Goal: Task Accomplishment & Management: Use online tool/utility

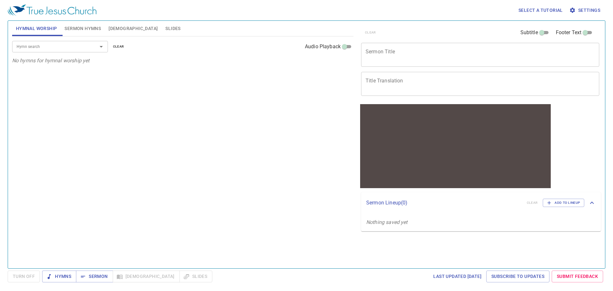
click at [261, 80] on div "Hymn search Hymn search clear Audio Playback No hymns for hymnal worship yet" at bounding box center [182, 149] width 341 height 226
click at [595, 11] on span "Settings" at bounding box center [585, 10] width 30 height 8
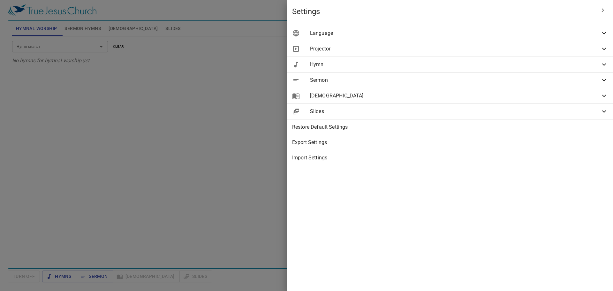
click at [494, 30] on span "Language" at bounding box center [455, 33] width 290 height 8
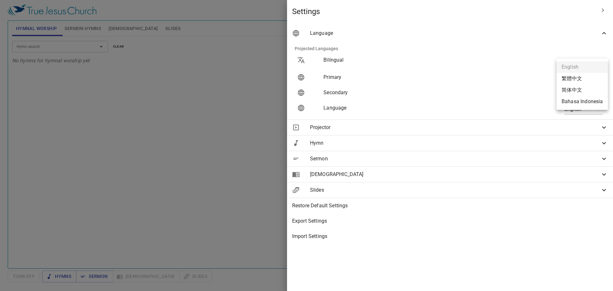
click at [589, 77] on body "Select a tutorial Settings Hymnal Worship Sermon Hymns Bible Slides Hymn search…" at bounding box center [306, 148] width 613 height 297
click at [582, 87] on li "简体中文" at bounding box center [581, 89] width 51 height 11
type input "zh-simple"
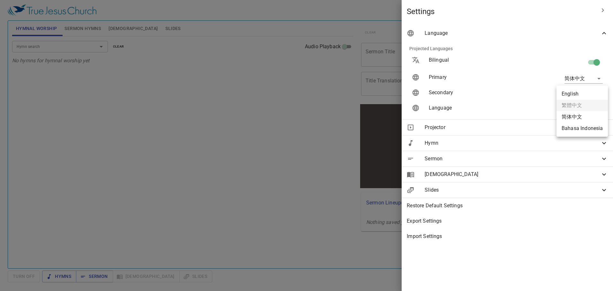
click at [593, 93] on body "Select a tutorial Settings Hymnal Worship Sermon Hymns Bible Slides Hymn search…" at bounding box center [306, 148] width 613 height 297
click at [580, 126] on li "Bahasa Indonesia" at bounding box center [581, 128] width 51 height 11
type input "id"
click at [598, 108] on body "Select a tutorial Settings Hymnal Worship Sermon Hymns Bible Slides Hymn search…" at bounding box center [306, 148] width 613 height 297
click at [583, 120] on li "简体中文" at bounding box center [581, 120] width 51 height 11
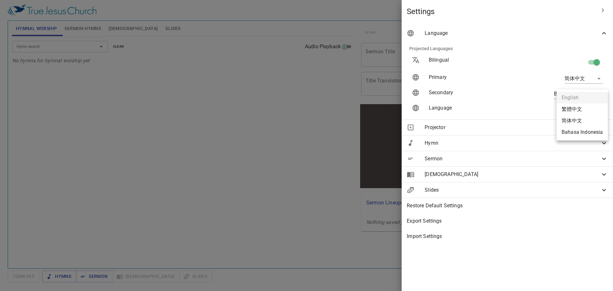
type input "zh-simple"
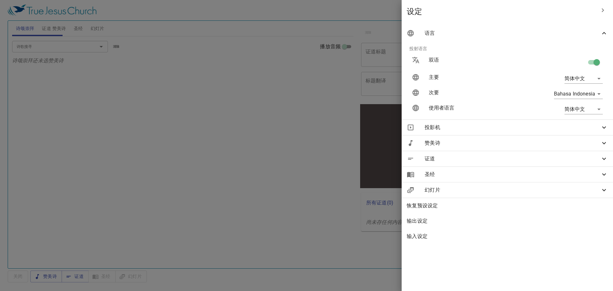
click at [315, 70] on div at bounding box center [306, 145] width 613 height 291
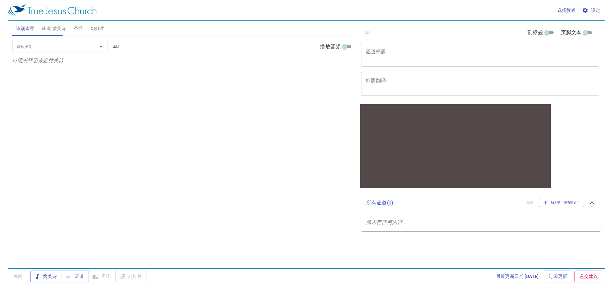
click at [429, 62] on div "x 证道标题" at bounding box center [480, 55] width 238 height 24
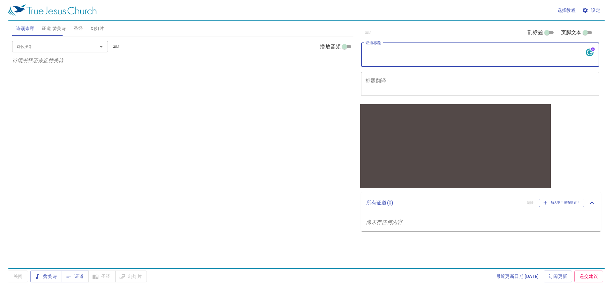
click at [65, 25] on span "证道 赞美诗" at bounding box center [54, 29] width 24 height 8
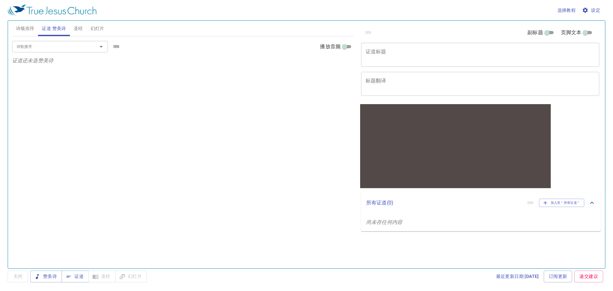
click at [93, 49] on div at bounding box center [96, 46] width 17 height 9
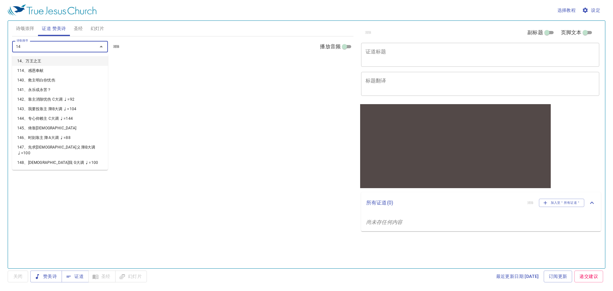
type input "14"
type input "143"
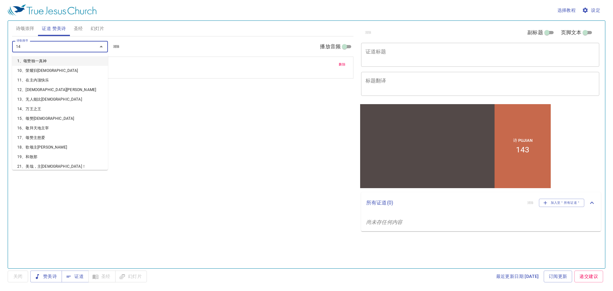
type input "144"
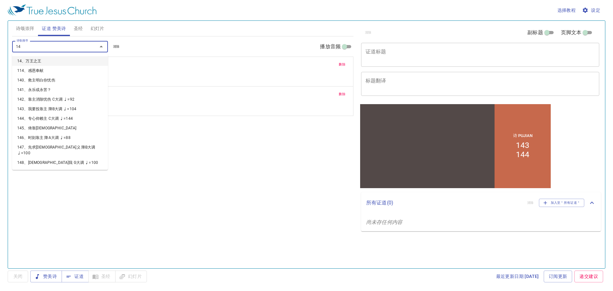
type input "144"
type input "145"
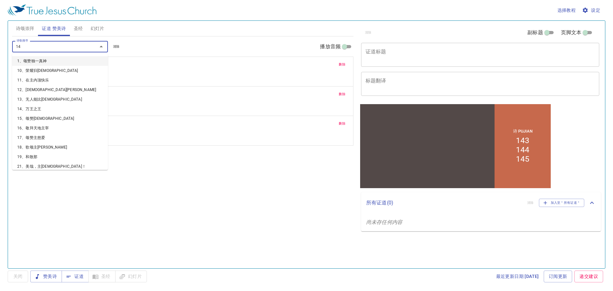
type input "146"
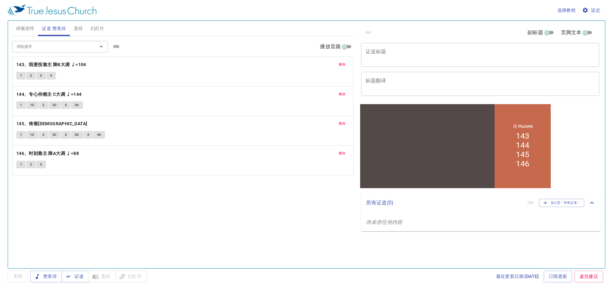
click at [320, 236] on div "诗歌搜寻 诗歌搜寻 清除 播放音频 删除 143、我要投靠主 降B大调 ♩=104 1 2 3 4 删除 144、专心仰赖主 C大调 ♩=144 1 1C 2…" at bounding box center [182, 149] width 341 height 226
click at [569, 136] on div "清除 副标题 页脚文本 证道标题 x 证道标题 标题翻译 x 标题翻译 副标题 x 副标题 副标题翻译 x 副标题翻译 页脚文本 页脚文本 所有证道 ( 0 …" at bounding box center [479, 141] width 247 height 247
click at [281, 197] on div "诗歌搜寻 诗歌搜寻 清除 播放音频 删除 143、我要投靠主 降B大调 ♩=104 1 2 3 4 删除 144、专心仰赖主 C大调 ♩=144 1 1C 2…" at bounding box center [182, 149] width 341 height 226
click at [19, 74] on button "1" at bounding box center [21, 76] width 10 height 8
click at [146, 203] on div "诗歌搜寻 诗歌搜寻 清除 播放音频 删除 143、我要投靠主 降B大调 ♩=104 1 2 3 4 删除 144、专心仰赖主 C大调 ♩=144 1 1C 2…" at bounding box center [182, 149] width 341 height 226
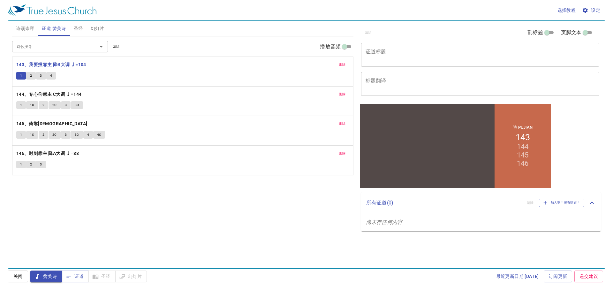
click at [20, 75] on span "1" at bounding box center [21, 76] width 2 height 6
click at [228, 220] on div "诗歌搜寻 诗歌搜寻 清除 播放音频 删除 143、我要投靠主 降B大调 ♩=104 1 2 3 4 删除 144、专心仰赖主 C大调 ♩=144 1 1C 2…" at bounding box center [182, 149] width 341 height 226
drag, startPoint x: 20, startPoint y: 276, endPoint x: 29, endPoint y: 276, distance: 8.9
click at [21, 276] on span "关闭" at bounding box center [18, 276] width 10 height 8
click at [49, 275] on span "赞美诗" at bounding box center [45, 276] width 21 height 8
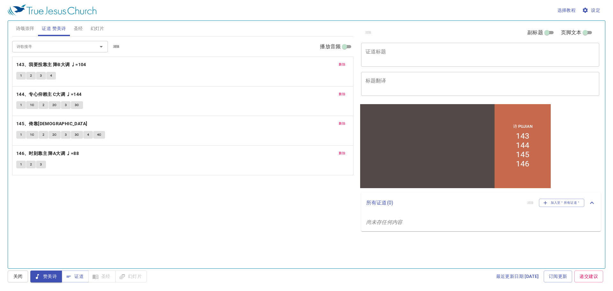
click at [113, 74] on div "1 2 3 4" at bounding box center [182, 76] width 333 height 9
click at [536, 158] on div "诗 Pujian 143 144 145 146" at bounding box center [523, 146] width 56 height 84
click at [27, 29] on span "诗颂崇拜" at bounding box center [25, 29] width 19 height 8
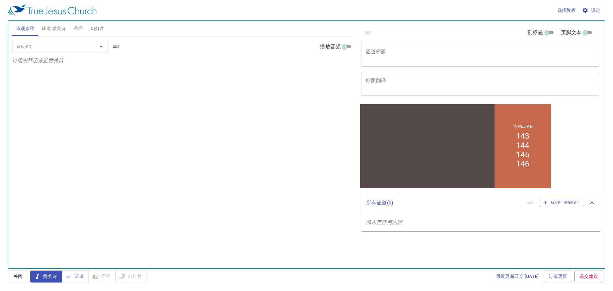
click at [61, 26] on span "证道 赞美诗" at bounding box center [54, 29] width 24 height 8
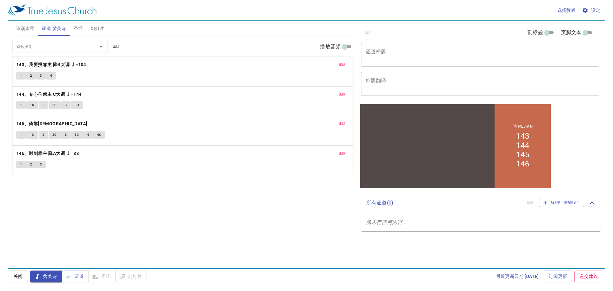
click at [338, 64] on button "删除" at bounding box center [342, 65] width 14 height 8
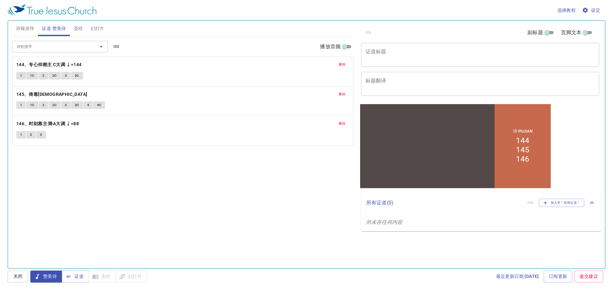
click at [338, 64] on button "删除" at bounding box center [342, 65] width 14 height 8
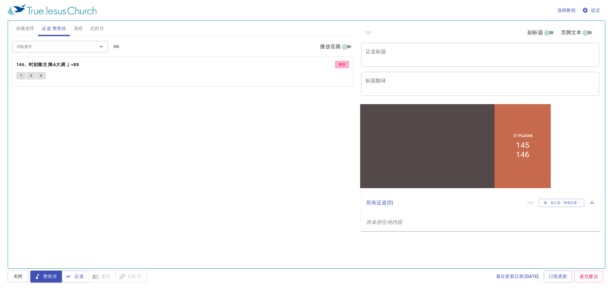
click at [338, 64] on button "删除" at bounding box center [342, 65] width 14 height 8
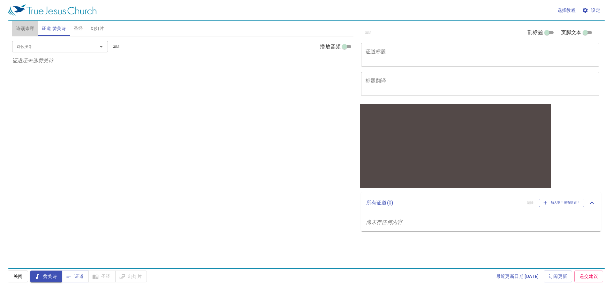
click at [28, 27] on span "诗颂崇拜" at bounding box center [25, 29] width 19 height 8
click at [82, 43] on input "诗歌搜寻" at bounding box center [50, 46] width 73 height 7
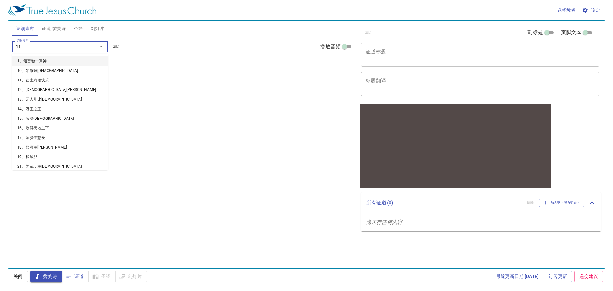
type input "142"
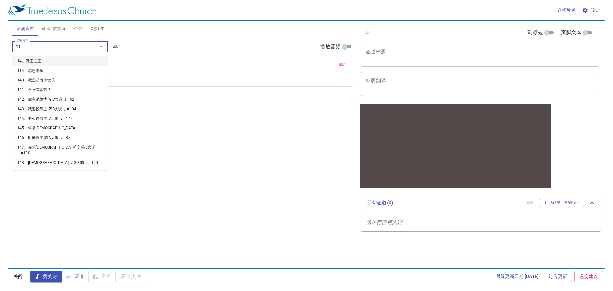
type input "143"
type input "144"
type input "145"
type input "146"
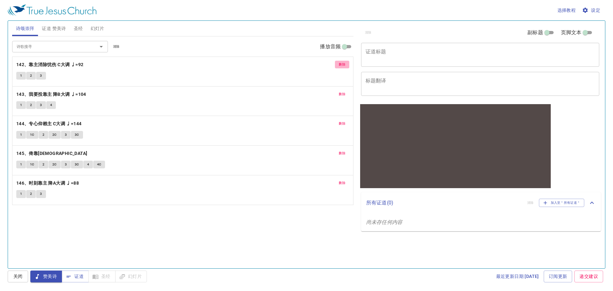
click at [343, 61] on button "删除" at bounding box center [342, 65] width 14 height 8
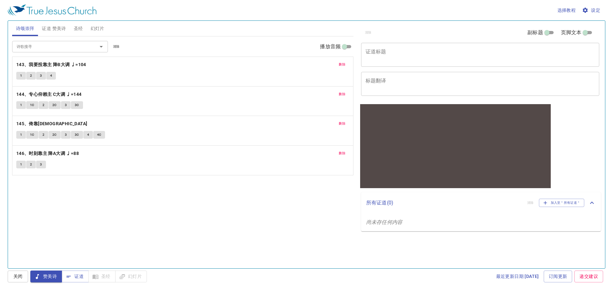
click at [251, 201] on div "诗歌搜寻 诗歌搜寻 清除 播放音频 删除 143、我要投靠主 降B大调 ♩=104 1 2 3 4 删除 144、专心仰赖主 C大调 ♩=144 1 1C 2…" at bounding box center [182, 149] width 341 height 226
click at [12, 278] on button "关闭" at bounding box center [18, 276] width 20 height 12
click at [47, 275] on span "赞美诗" at bounding box center [45, 276] width 21 height 8
click at [19, 74] on button "1" at bounding box center [21, 76] width 10 height 8
click at [32, 77] on span "2" at bounding box center [31, 76] width 2 height 6
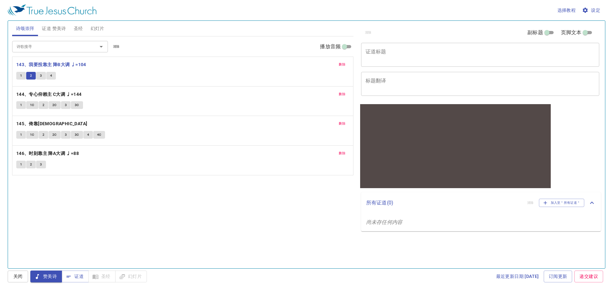
click at [413, 64] on div "x 证道标题" at bounding box center [480, 55] width 238 height 24
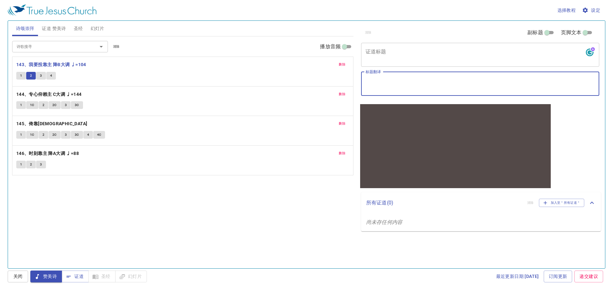
click at [409, 82] on textarea "标题翻译" at bounding box center [480, 84] width 229 height 12
type textarea "Salam P"
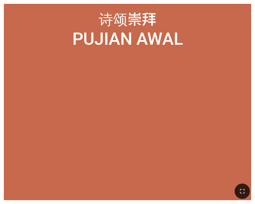
click at [57, 119] on ol at bounding box center [127, 124] width 239 height 134
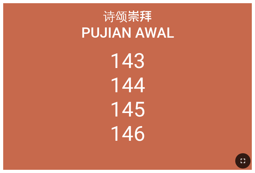
click at [243, 159] on icon "button" at bounding box center [243, 161] width 4 height 4
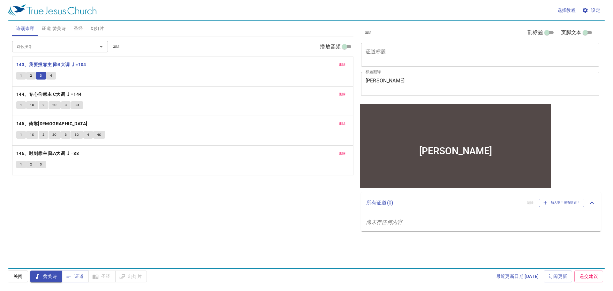
click at [399, 64] on div "x 证道标题" at bounding box center [480, 55] width 238 height 24
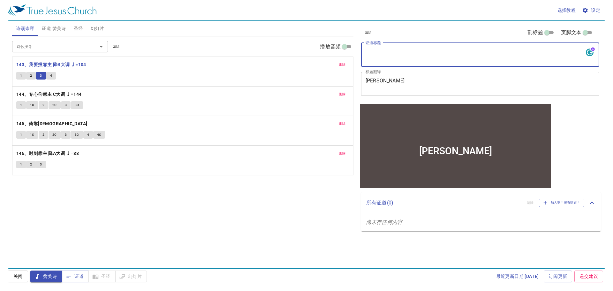
click at [233, 202] on div "诗歌搜寻 诗歌搜寻 清除 播放音频 删除 143、我要投靠主 降B大调 ♩=104 1 2 3 4 删除 144、专心仰赖主 C大调 ♩=144 1 1C 2…" at bounding box center [182, 149] width 341 height 226
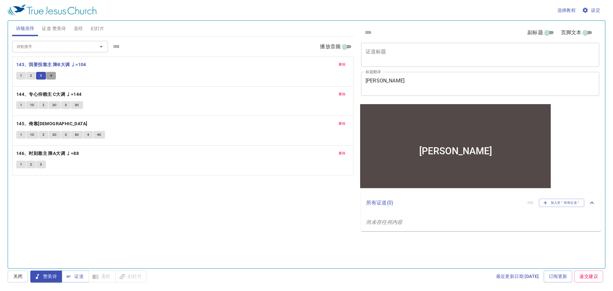
click at [51, 77] on span "4" at bounding box center [51, 76] width 2 height 6
click at [373, 59] on textarea "证道标题" at bounding box center [480, 55] width 229 height 12
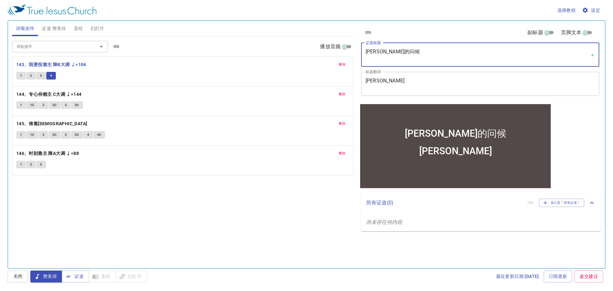
type textarea "彼得的问候"
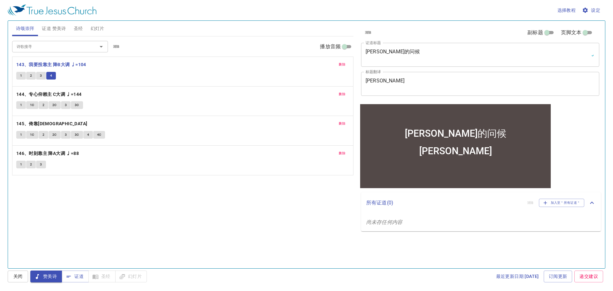
drag, startPoint x: 254, startPoint y: 209, endPoint x: 199, endPoint y: 194, distance: 57.3
click at [247, 210] on div "诗歌搜寻 诗歌搜寻 清除 播放音频 删除 143、我要投靠主 降B大调 ♩=104 1 2 3 4 删除 144、专心仰赖主 C大调 ♩=144 1 1C 2…" at bounding box center [182, 149] width 341 height 226
click at [57, 28] on span "证道 赞美诗" at bounding box center [54, 29] width 24 height 8
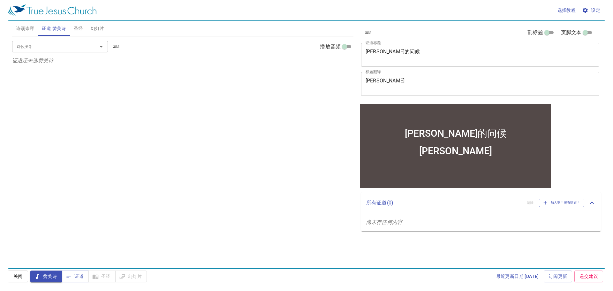
click at [64, 50] on input "诗歌搜寻" at bounding box center [50, 46] width 73 height 7
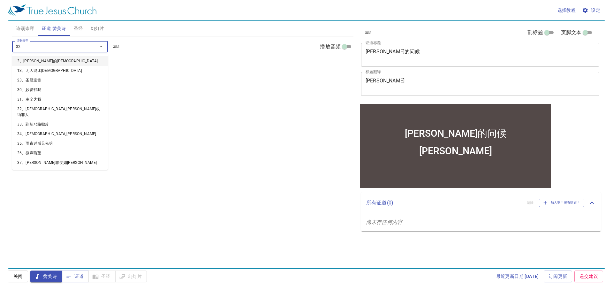
type input "322"
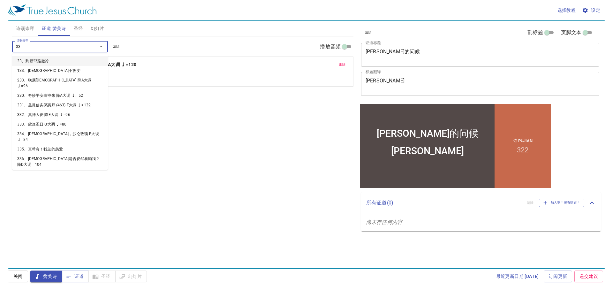
type input "330"
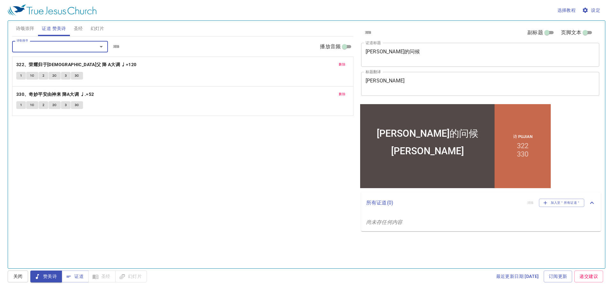
click at [202, 142] on div "诗歌搜寻 诗歌搜寻 清除 播放音频 删除 322、荣耀归于天父 降 A大调 ♩=120 1 1C 2 2C 3 3C 删除 330、奇妙平安由神来 降A大调 …" at bounding box center [182, 149] width 341 height 226
click at [26, 30] on span "诗颂崇拜" at bounding box center [25, 29] width 19 height 8
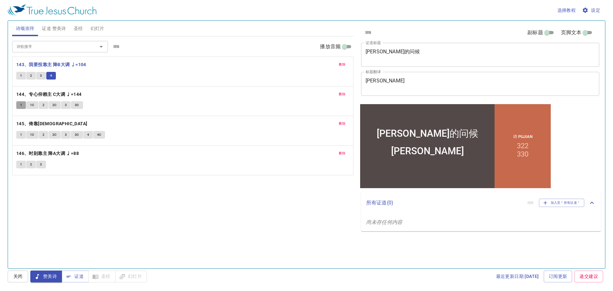
click at [20, 104] on span "1" at bounding box center [21, 105] width 2 height 6
click at [147, 213] on div "诗歌搜寻 诗歌搜寻 清除 播放音频 删除 143、我要投靠主 降B大调 ♩=104 1 2 3 4 删除 144、专心仰赖主 C大调 ♩=144 1 1C 2…" at bounding box center [182, 149] width 341 height 226
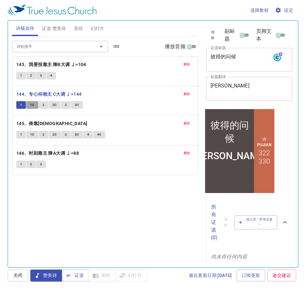
click at [30, 105] on span "1C" at bounding box center [32, 105] width 4 height 6
click at [44, 107] on span "2" at bounding box center [43, 105] width 2 height 6
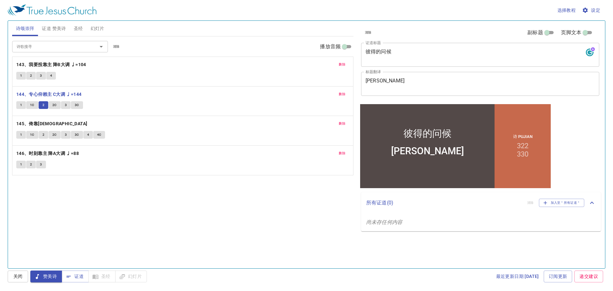
click at [54, 104] on span "2C" at bounding box center [54, 105] width 4 height 6
click at [66, 106] on span "3" at bounding box center [66, 105] width 2 height 6
click at [62, 29] on span "证道 赞美诗" at bounding box center [54, 29] width 24 height 8
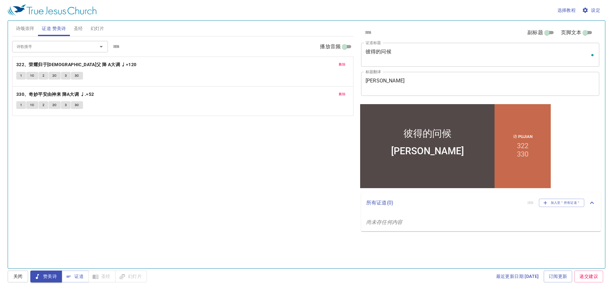
click at [24, 29] on span "诗颂崇拜" at bounding box center [25, 29] width 19 height 8
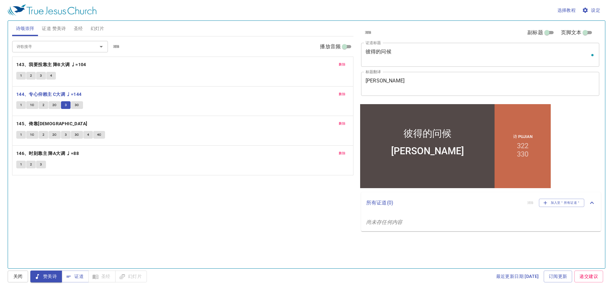
click at [78, 105] on span "3C" at bounding box center [77, 105] width 4 height 6
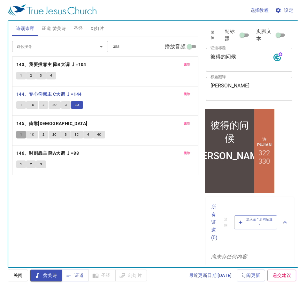
click at [20, 135] on span "1" at bounding box center [21, 135] width 2 height 6
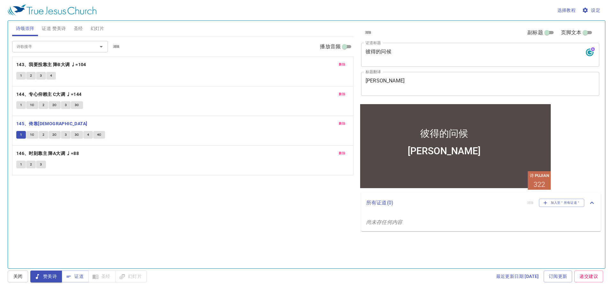
click at [176, 204] on div "诗歌搜寻 诗歌搜寻 清除 播放音频 删除 143、我要投靠主 降B大调 ♩=104 1 2 3 4 删除 144、专心仰赖主 C大调 ♩=144 1 1C 2…" at bounding box center [182, 149] width 341 height 226
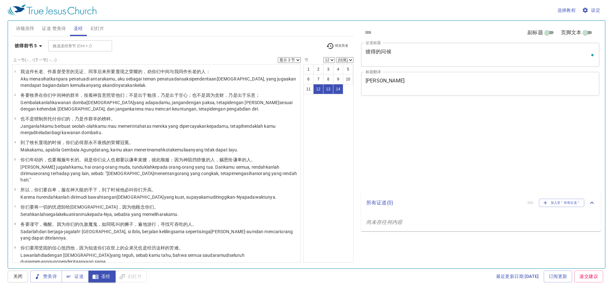
select select "3"
select select "12"
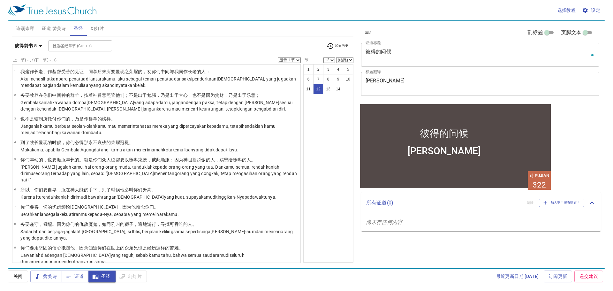
scroll to position [112, 0]
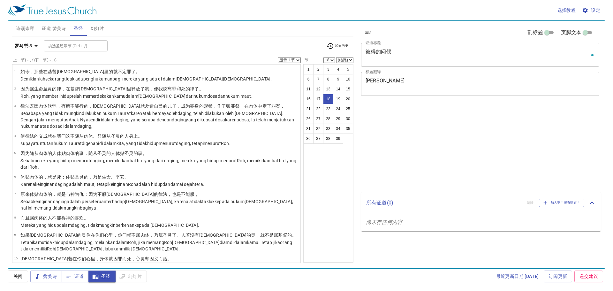
select select "18"
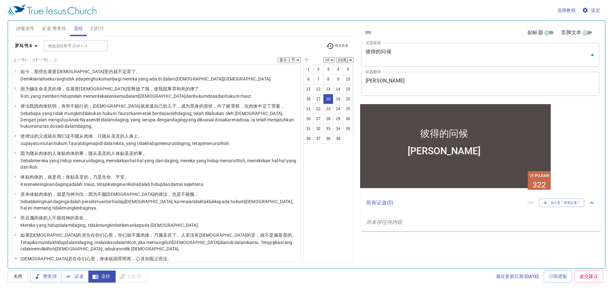
scroll to position [279, 0]
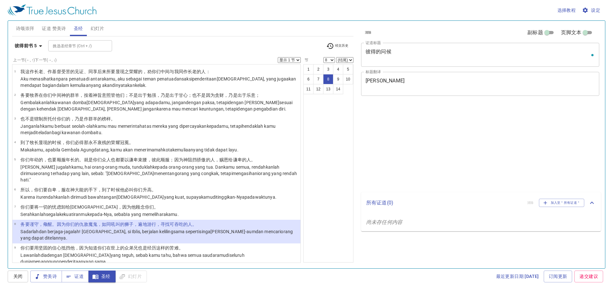
select select "8"
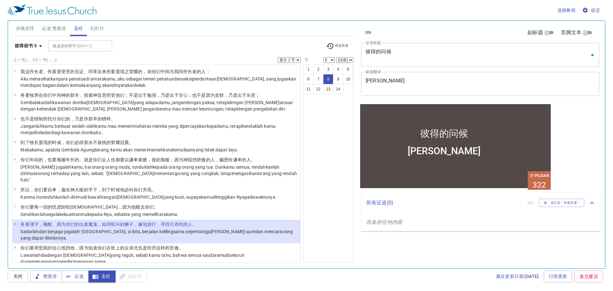
scroll to position [112, 0]
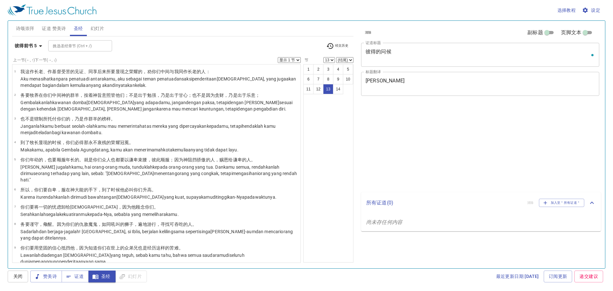
select select "13"
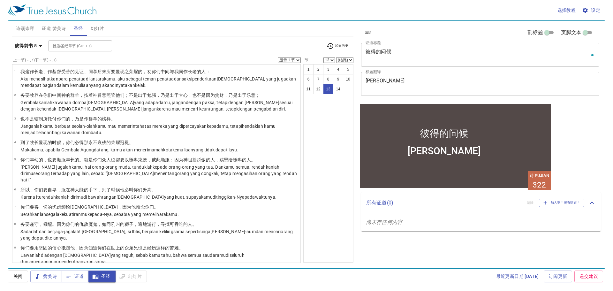
scroll to position [112, 0]
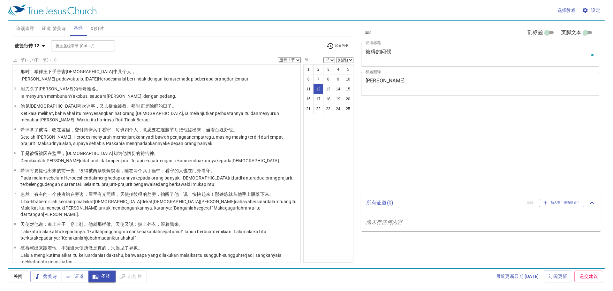
select select "12"
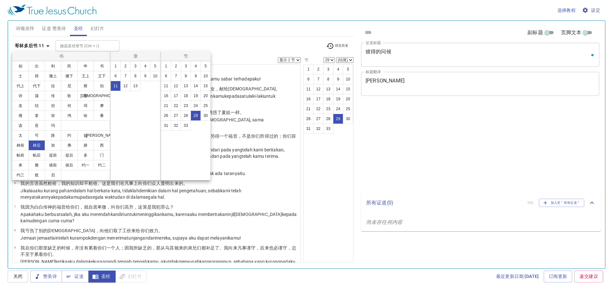
select select "29"
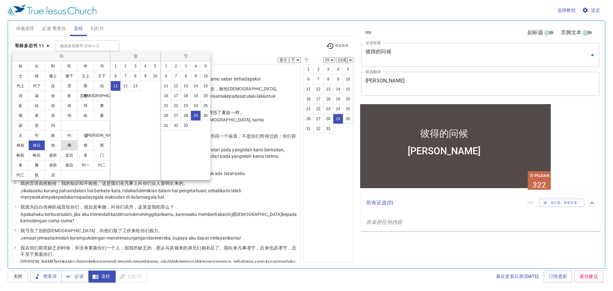
scroll to position [523, 0]
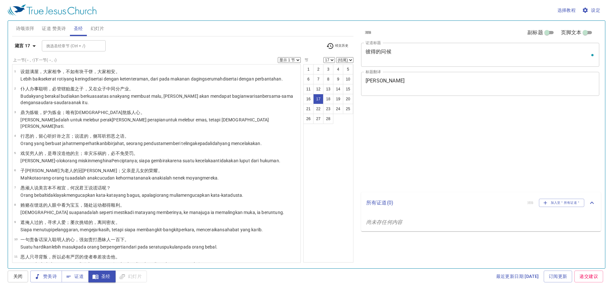
select select "17"
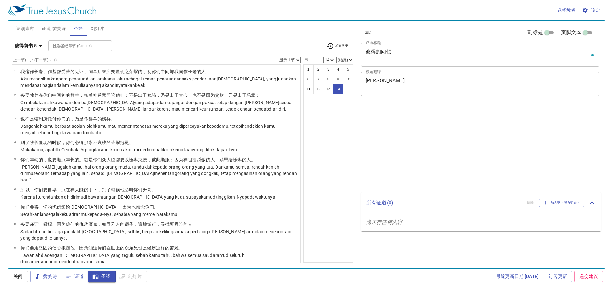
select select "14"
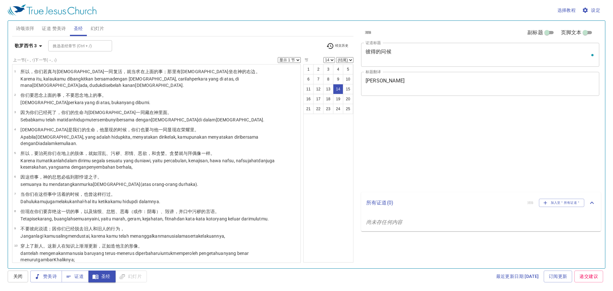
select select "14"
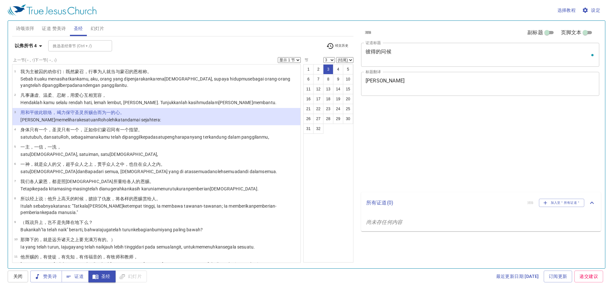
select select "3"
